Goal: Task Accomplishment & Management: Complete application form

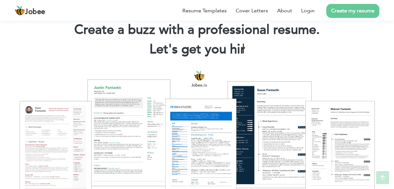
scroll to position [83, 0]
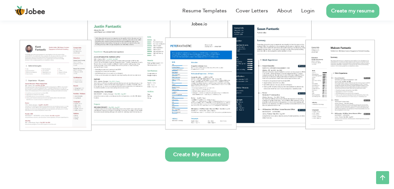
click at [45, 82] on div at bounding box center [197, 70] width 384 height 136
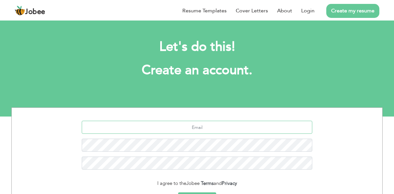
click at [191, 132] on input "text" at bounding box center [197, 127] width 231 height 13
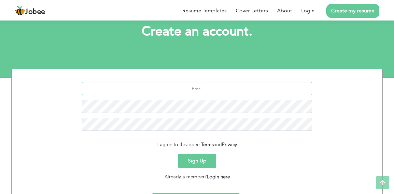
scroll to position [39, 0]
click at [180, 90] on input "text" at bounding box center [197, 88] width 231 height 13
paste input "jyhehisi@forexnews.bg"
type input "jyhehisi@forexnews.bg"
click at [193, 160] on button "Sign Up" at bounding box center [197, 160] width 38 height 14
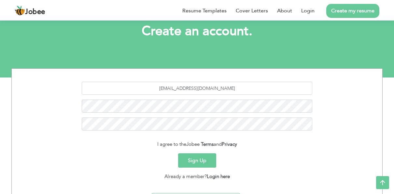
scroll to position [76, 0]
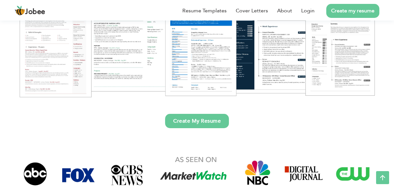
scroll to position [145, 0]
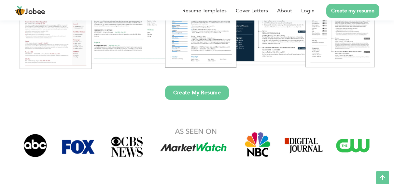
click at [194, 89] on link "Create My Resume" at bounding box center [197, 93] width 64 height 14
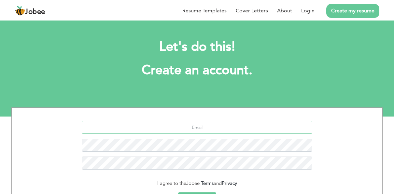
click at [187, 128] on input "text" at bounding box center [197, 127] width 231 height 13
paste input "[EMAIL_ADDRESS][DOMAIN_NAME]"
type input "[EMAIL_ADDRESS][DOMAIN_NAME]"
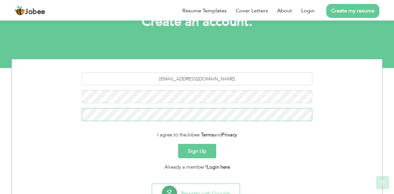
scroll to position [50, 0]
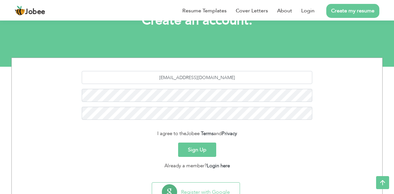
click at [195, 147] on button "Sign Up" at bounding box center [197, 150] width 38 height 14
